Goal: Task Accomplishment & Management: Manage account settings

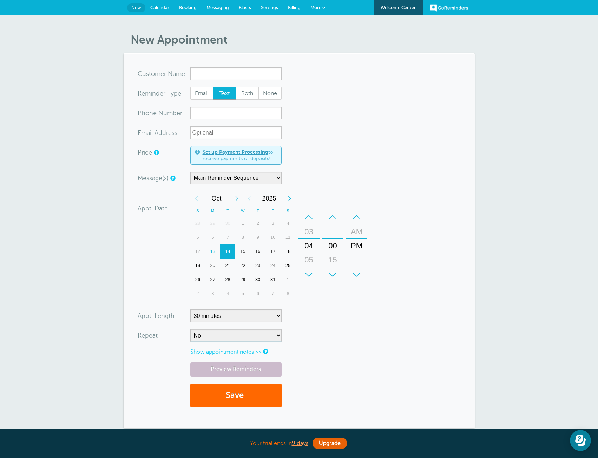
click at [462, 11] on link "GoReminders" at bounding box center [449, 7] width 39 height 15
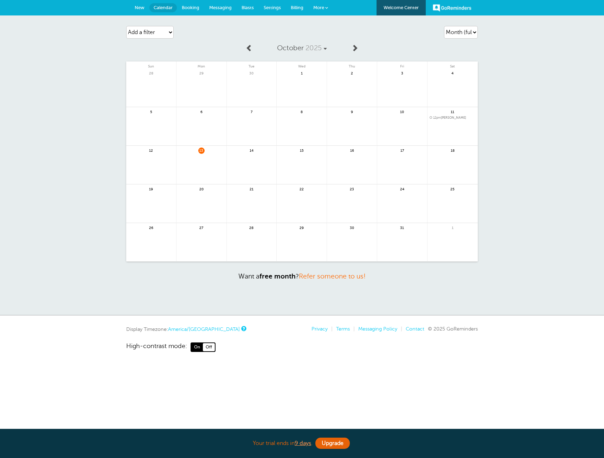
click at [405, 8] on link "Welcome Center" at bounding box center [400, 7] width 49 height 15
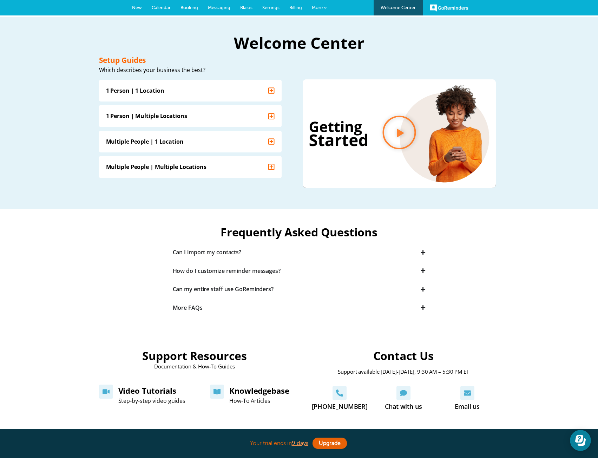
click at [459, 8] on link "GoReminders" at bounding box center [449, 7] width 39 height 15
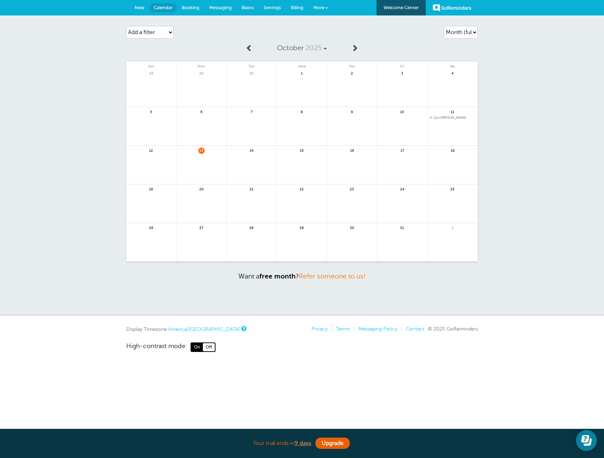
click at [328, 5] on link "More" at bounding box center [320, 8] width 25 height 16
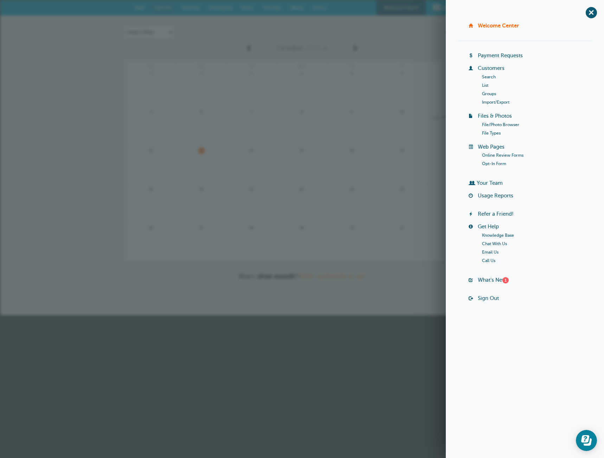
click at [405, 315] on html "Your trial ends in 9 days . Upgrade Your trial ends in 9 days . Upgrade GoRemin…" at bounding box center [302, 157] width 604 height 315
click at [490, 377] on div "+ Welcome Center Billing Payment Requests Customers Search List Groups Import/E…" at bounding box center [524, 229] width 158 height 458
click at [584, 442] on icon "Open Learn | Contact Us" at bounding box center [585, 438] width 8 height 7
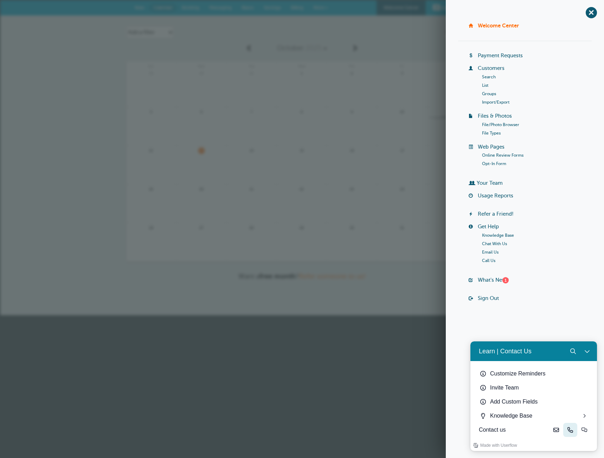
click at [567, 431] on icon "Phone" at bounding box center [570, 430] width 6 height 6
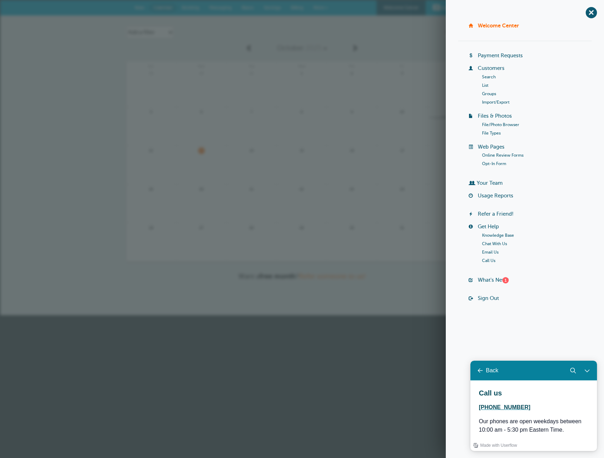
click at [378, 315] on html "Your trial ends in 9 days . Upgrade Your trial ends in 9 days . Upgrade GoRemin…" at bounding box center [302, 157] width 604 height 315
click at [369, 315] on html "Your trial ends in 9 days . Upgrade Your trial ends in 9 days . Upgrade GoRemin…" at bounding box center [302, 157] width 604 height 315
click at [349, 315] on html "Your trial ends in 9 days . Upgrade Your trial ends in 9 days . Upgrade GoRemin…" at bounding box center [302, 157] width 604 height 315
click at [587, 12] on span "+" at bounding box center [591, 13] width 16 height 16
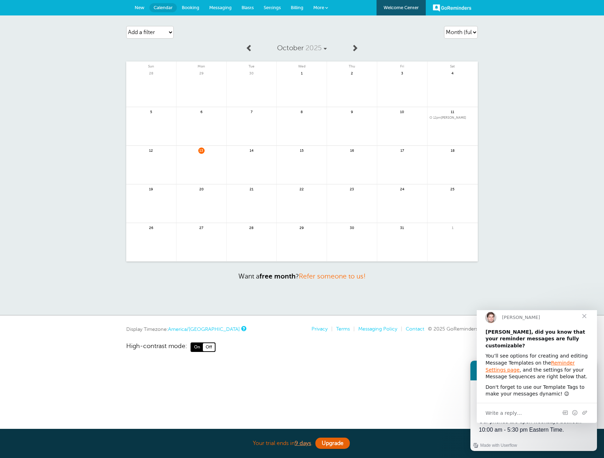
click at [585, 325] on span "Close" at bounding box center [583, 316] width 25 height 25
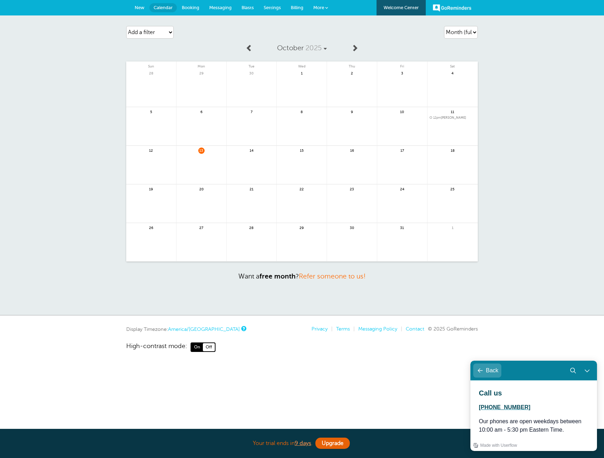
click at [488, 371] on div "Back" at bounding box center [491, 370] width 13 height 6
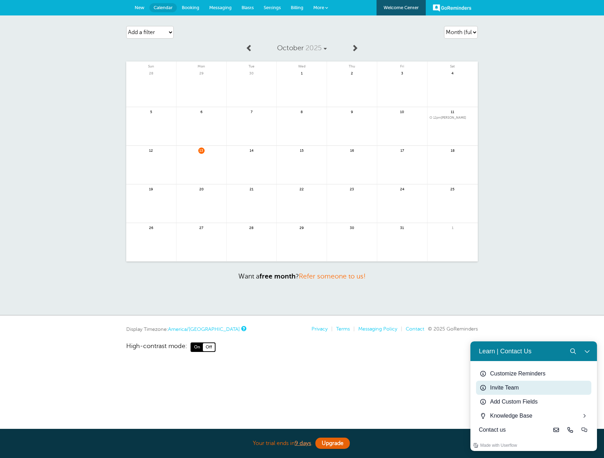
click at [510, 390] on div "Invite Team" at bounding box center [539, 388] width 98 height 8
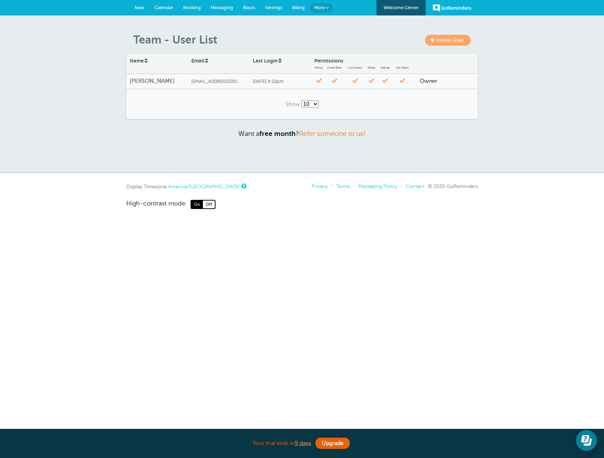
click at [315, 104] on select "10 25 50 100" at bounding box center [309, 103] width 17 height 7
click at [434, 41] on span at bounding box center [432, 39] width 5 height 5
